Goal: Task Accomplishment & Management: Use online tool/utility

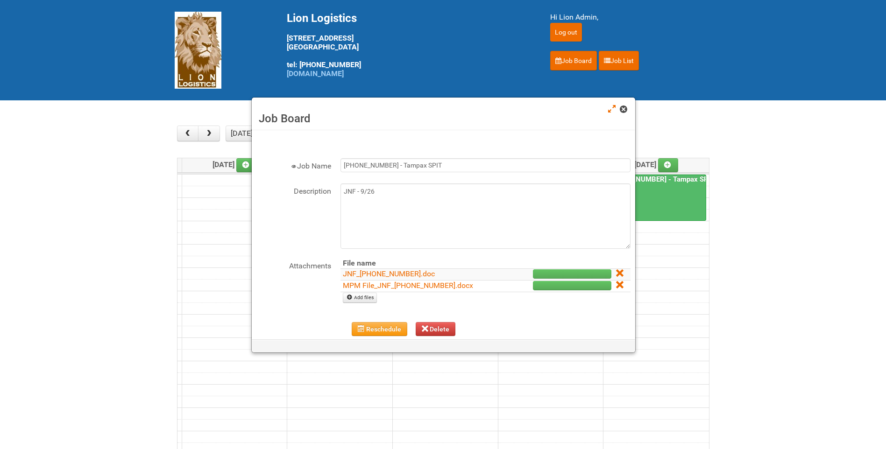
click at [627, 113] on link at bounding box center [624, 110] width 8 height 11
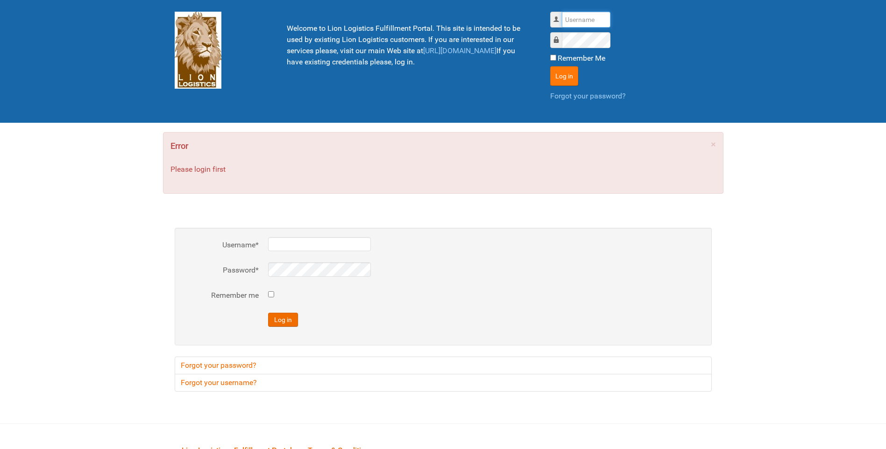
type input "lion"
click at [563, 74] on button "Log in" at bounding box center [564, 76] width 28 height 20
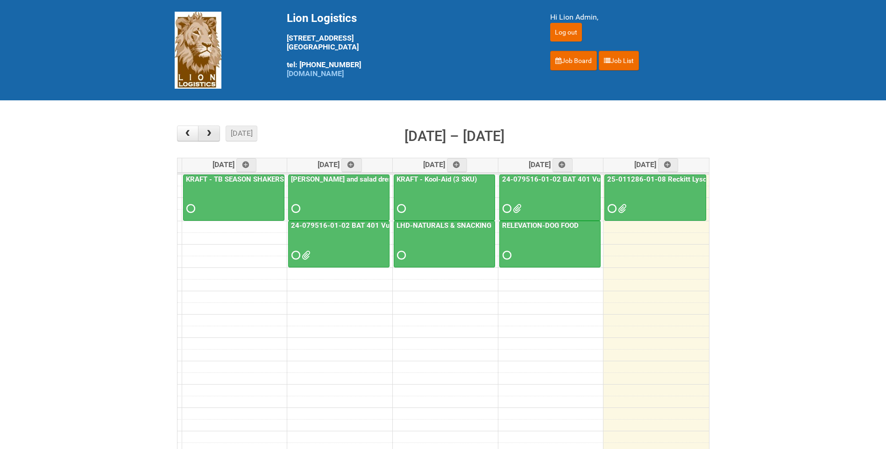
click at [210, 131] on span "button" at bounding box center [208, 133] width 9 height 7
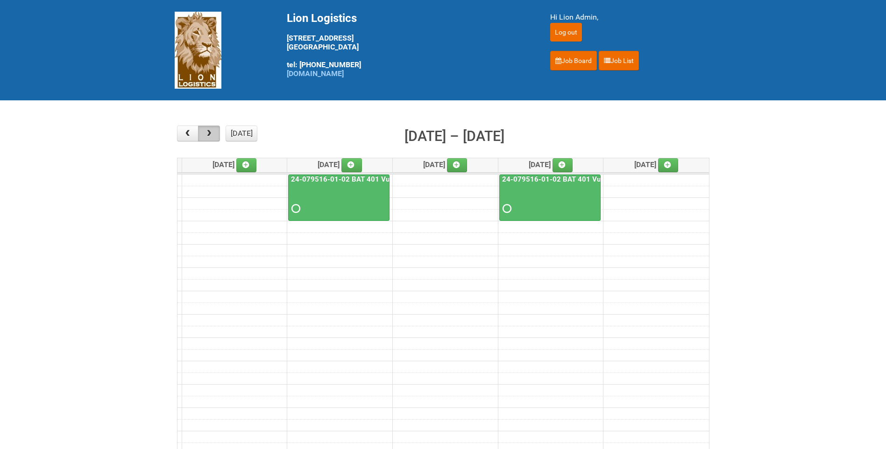
click at [210, 131] on span "button" at bounding box center [208, 133] width 9 height 7
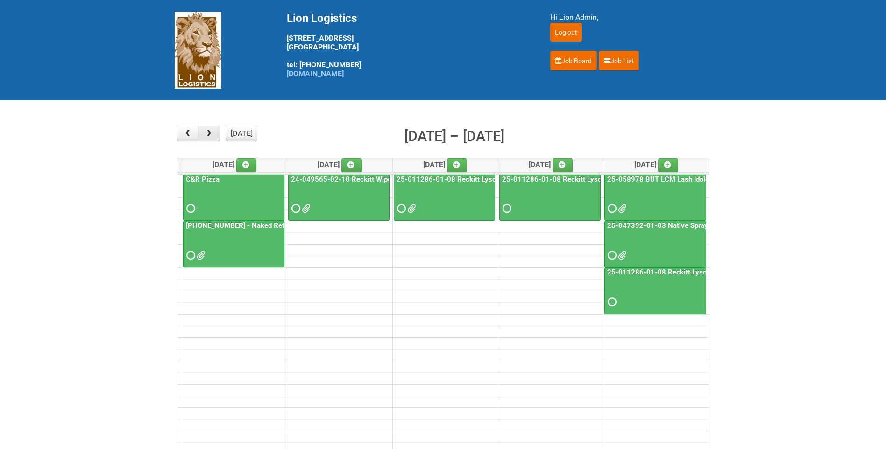
click at [210, 131] on span "button" at bounding box center [208, 133] width 9 height 7
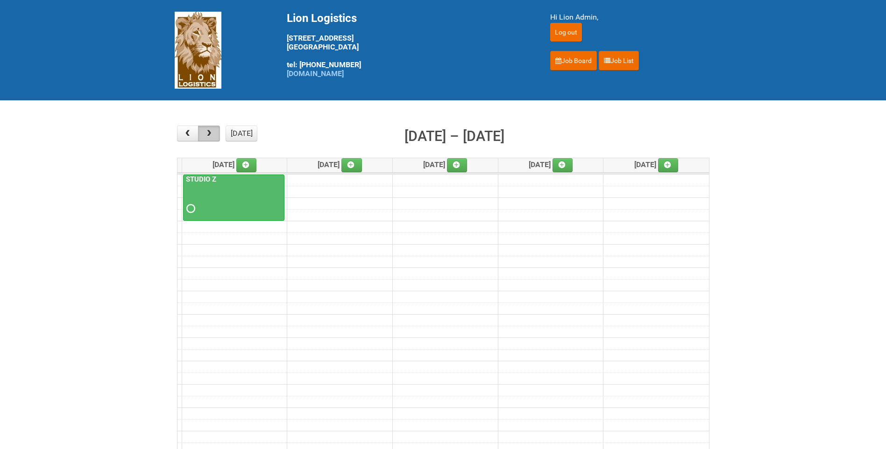
click at [210, 131] on span "button" at bounding box center [208, 133] width 9 height 7
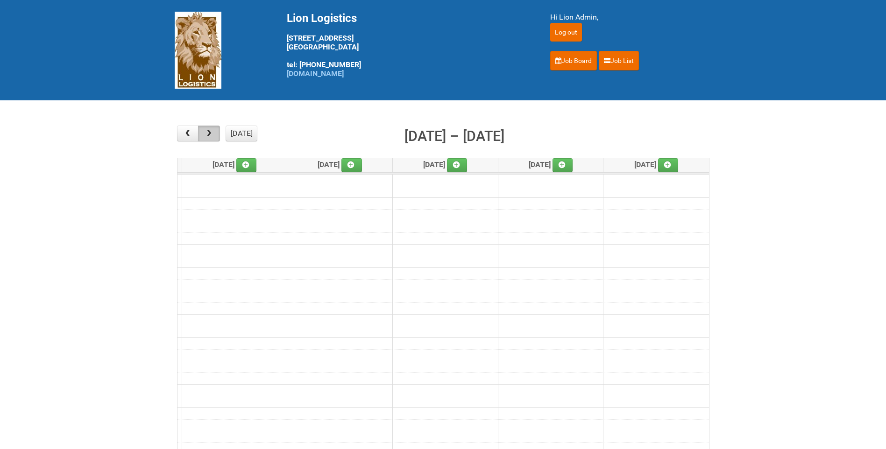
click at [206, 131] on span "button" at bounding box center [208, 133] width 9 height 7
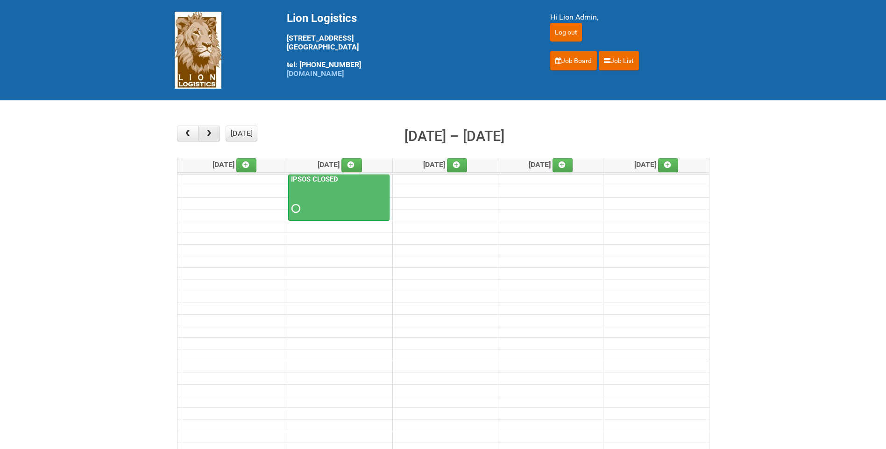
click at [206, 131] on span "button" at bounding box center [208, 133] width 9 height 7
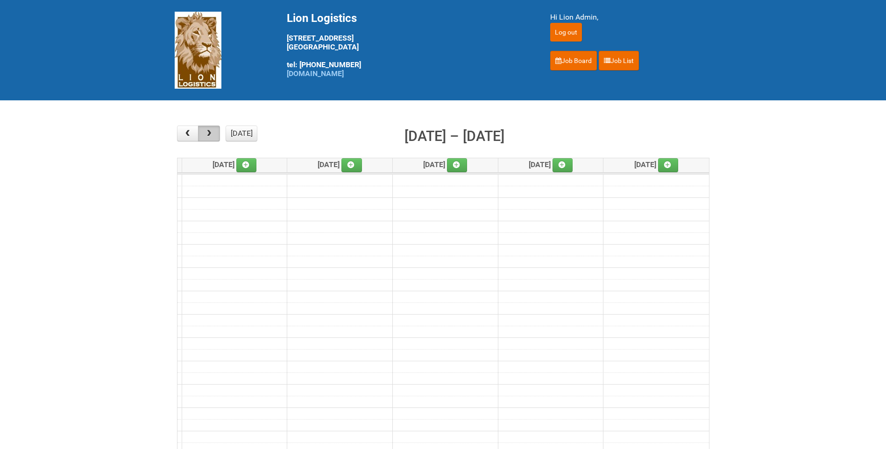
click at [206, 131] on span "button" at bounding box center [208, 133] width 9 height 7
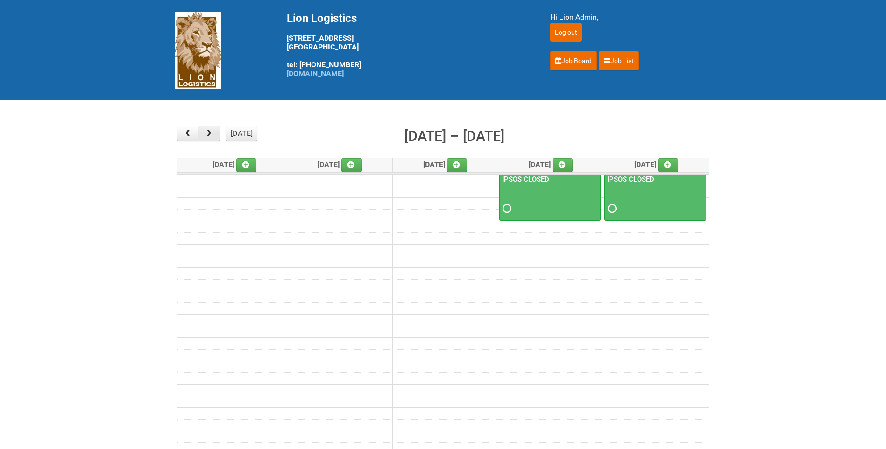
click at [206, 131] on span "button" at bounding box center [208, 133] width 9 height 7
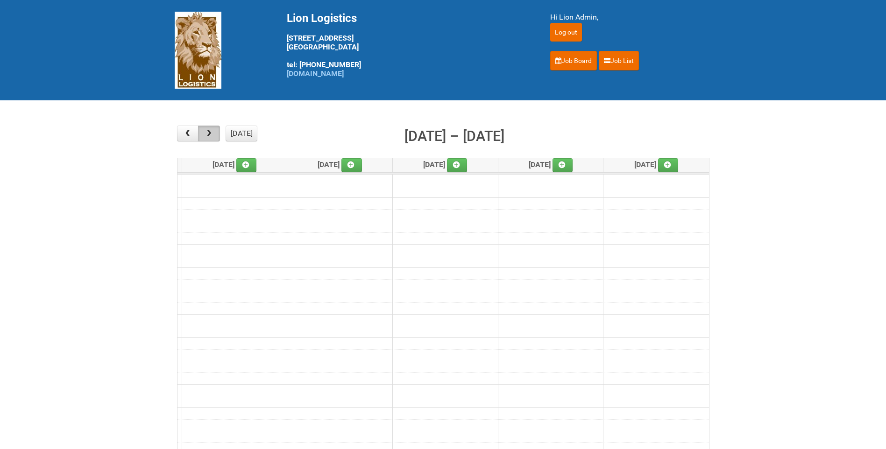
click at [206, 131] on span "button" at bounding box center [208, 133] width 9 height 7
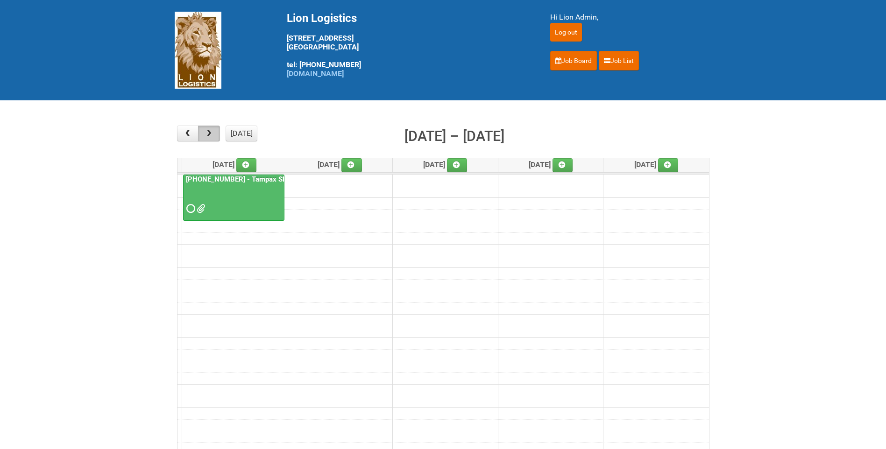
click at [206, 131] on span "button" at bounding box center [208, 133] width 9 height 7
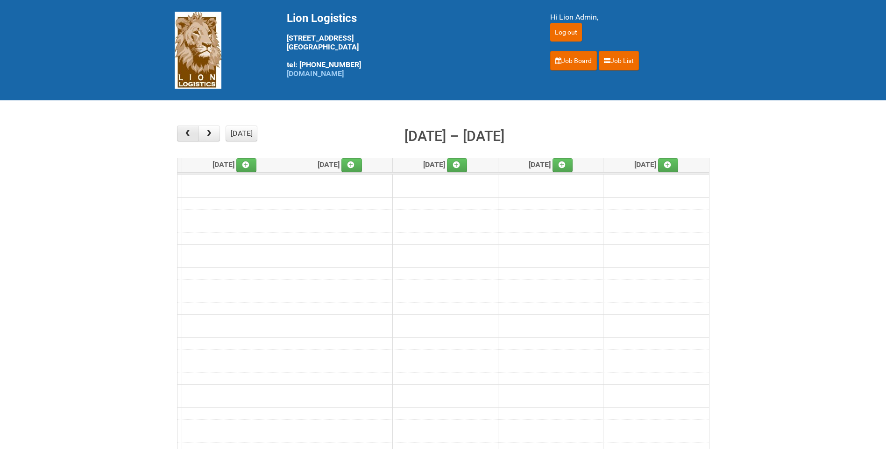
click at [190, 131] on span "button" at bounding box center [187, 133] width 9 height 7
